Goal: Transaction & Acquisition: Download file/media

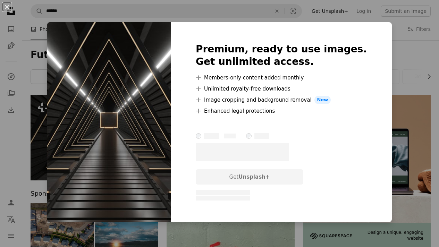
scroll to position [59, 0]
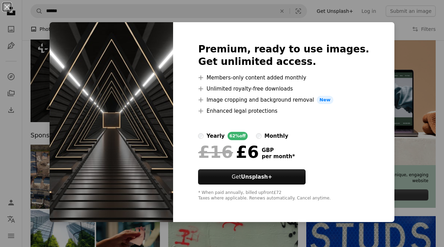
click at [400, 26] on div "An X shape Premium, ready to use images. Get unlimited access. A plus sign Memb…" at bounding box center [222, 123] width 444 height 247
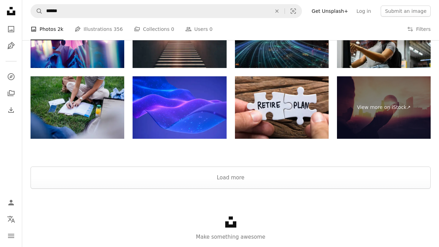
scroll to position [1081, 0]
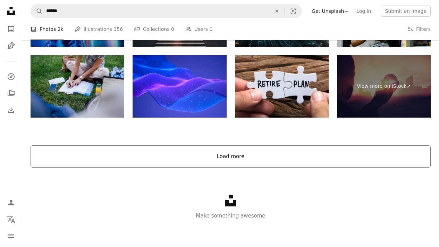
click at [222, 154] on button "Load more" at bounding box center [231, 156] width 400 height 22
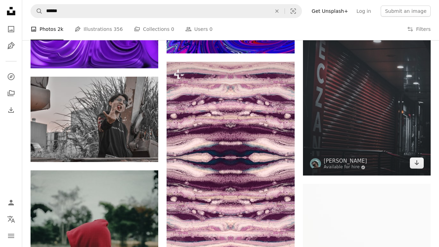
scroll to position [3145, 0]
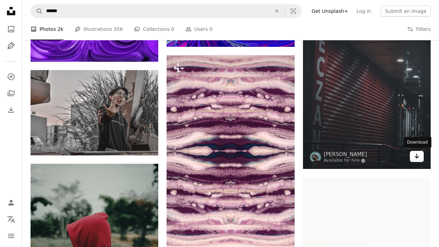
click at [413, 156] on link "Arrow pointing down" at bounding box center [417, 156] width 14 height 11
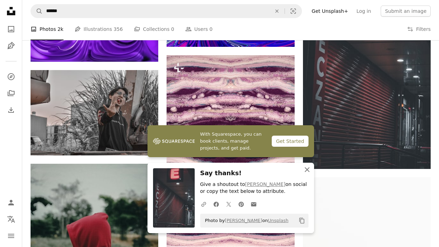
click at [305, 168] on icon "button" at bounding box center [307, 169] width 5 height 5
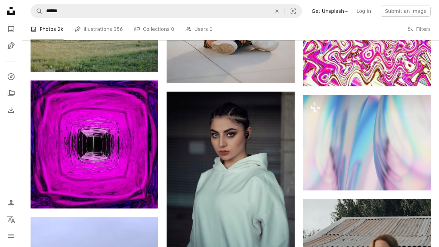
scroll to position [3632, 0]
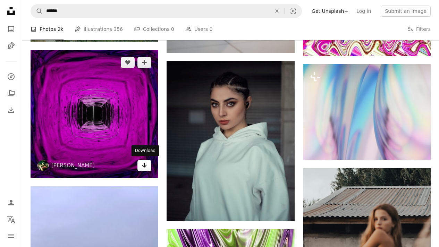
click at [142, 167] on icon "Arrow pointing down" at bounding box center [145, 165] width 6 height 8
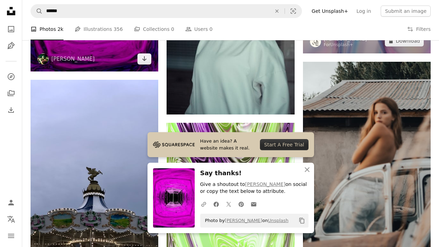
scroll to position [3736, 0]
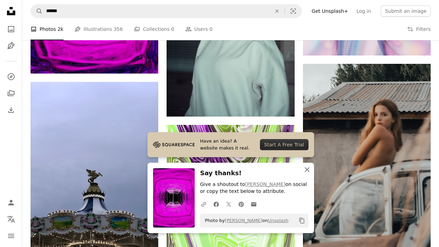
click at [305, 172] on icon "An X shape" at bounding box center [307, 170] width 8 height 8
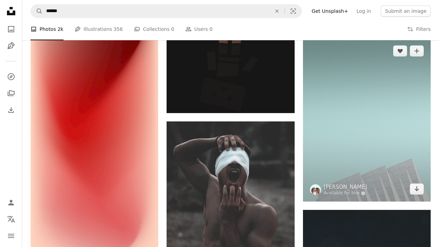
scroll to position [4701, 0]
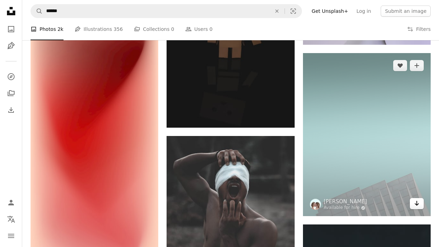
click at [418, 206] on icon "Arrow pointing down" at bounding box center [417, 203] width 6 height 8
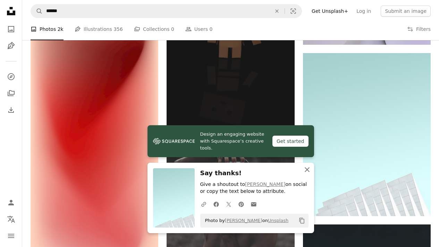
click at [305, 171] on icon "button" at bounding box center [307, 169] width 5 height 5
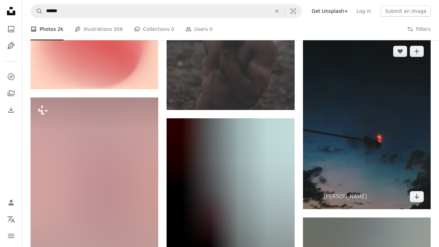
scroll to position [4887, 0]
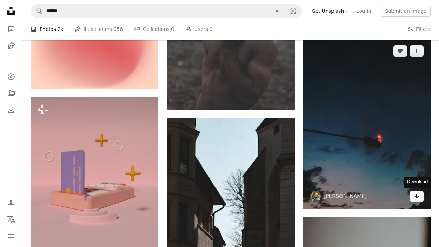
click at [420, 194] on link "Arrow pointing down" at bounding box center [417, 196] width 14 height 11
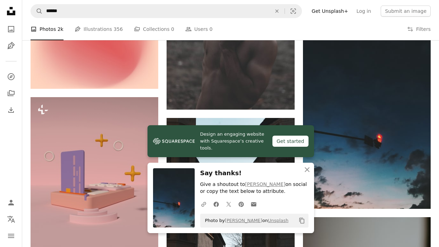
click at [306, 168] on icon "An X shape" at bounding box center [307, 170] width 8 height 8
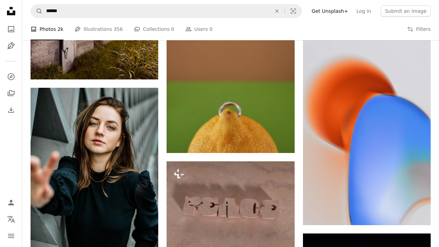
scroll to position [5483, 0]
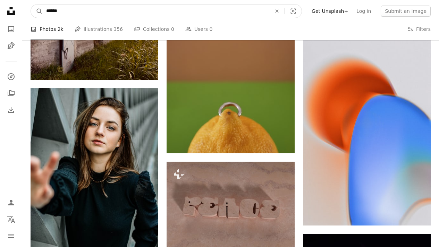
click at [64, 9] on input "******" at bounding box center [156, 11] width 227 height 13
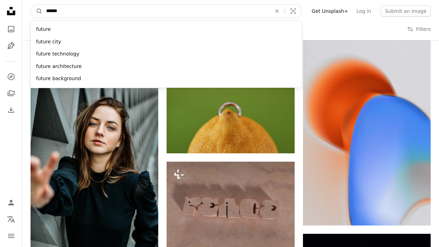
type input "******"
click at [31, 5] on button "A magnifying glass" at bounding box center [37, 11] width 12 height 13
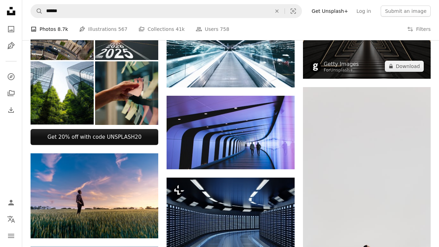
scroll to position [286, 0]
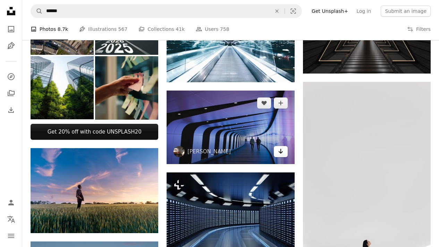
click at [280, 154] on icon "Arrow pointing down" at bounding box center [281, 151] width 6 height 8
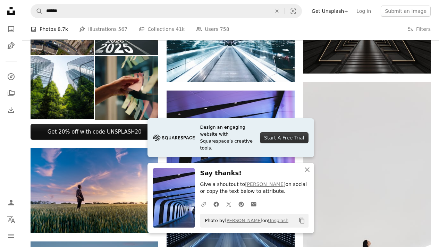
click at [306, 170] on icon "button" at bounding box center [307, 169] width 5 height 5
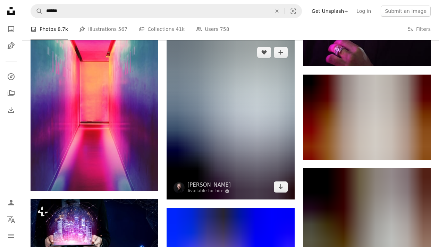
scroll to position [812, 0]
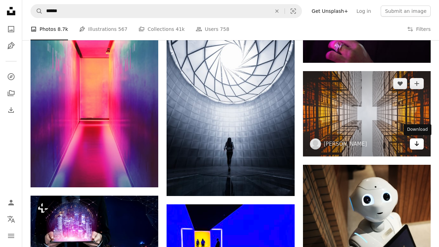
click at [418, 145] on icon "Arrow pointing down" at bounding box center [417, 143] width 6 height 8
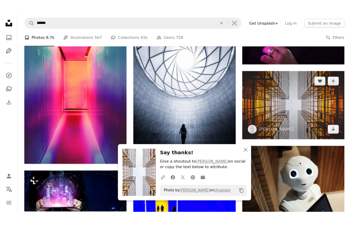
scroll to position [668, 0]
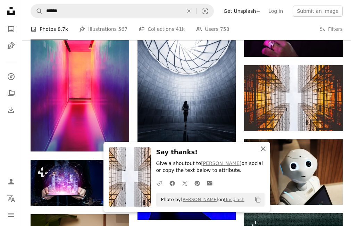
click at [262, 149] on icon "An X shape" at bounding box center [263, 149] width 8 height 8
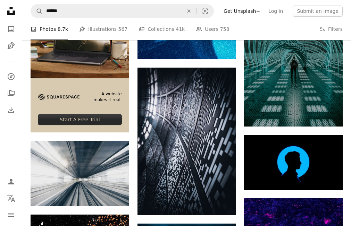
scroll to position [902, 0]
